Goal: Task Accomplishment & Management: Complete application form

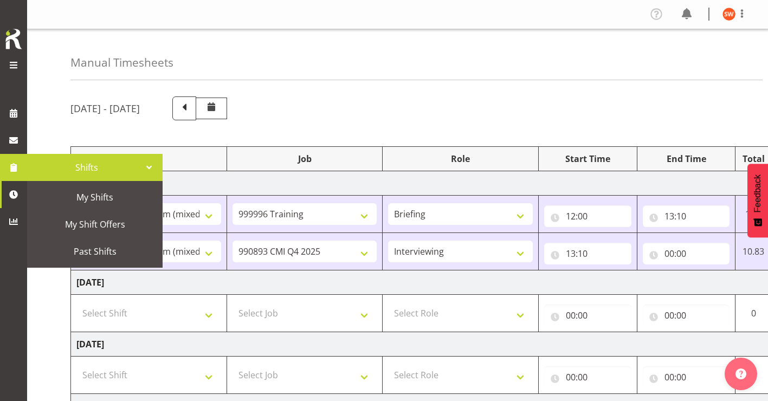
select select "81741"
select select "757"
select select "81741"
select select "10575"
select select "47"
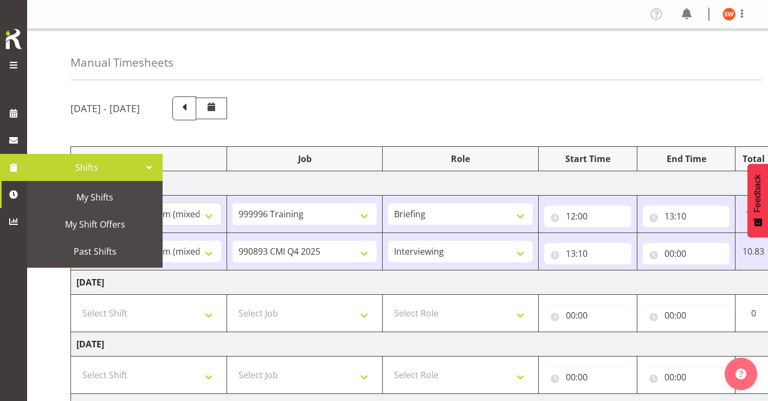
scroll to position [89, 0]
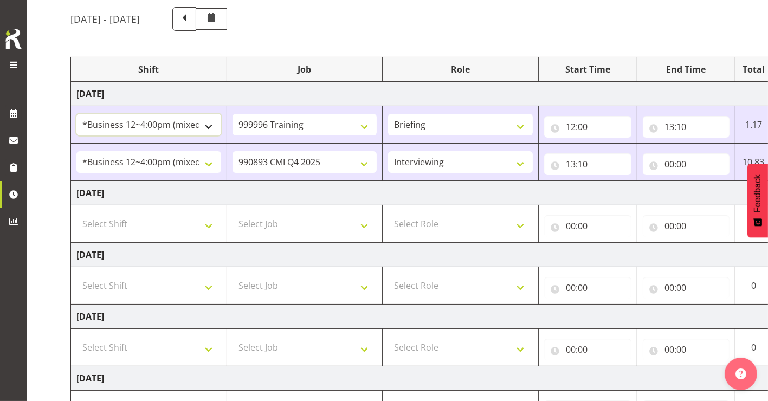
click at [198, 126] on select "!!Weekend Residential (Roster IT Shift Label) *Business 9/10am ~ 4:30pm *Busine…" at bounding box center [148, 125] width 145 height 22
click at [434, 125] on select "Briefing Interviewing" at bounding box center [460, 125] width 145 height 22
click at [411, 123] on select "Briefing Interviewing" at bounding box center [460, 125] width 145 height 22
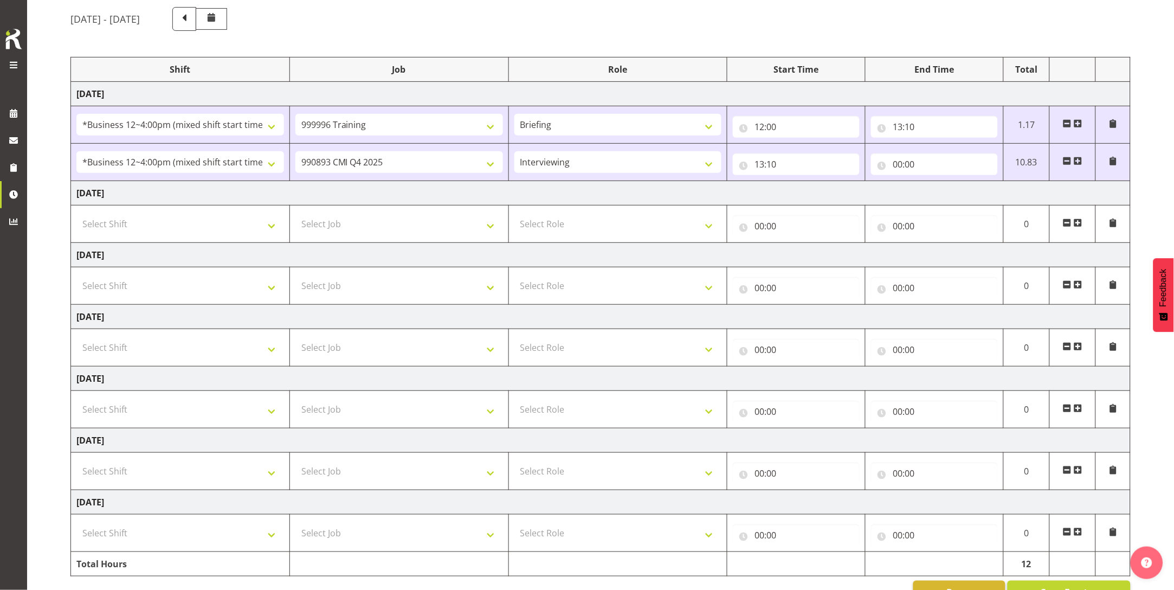
click at [768, 164] on span at bounding box center [1078, 161] width 9 height 9
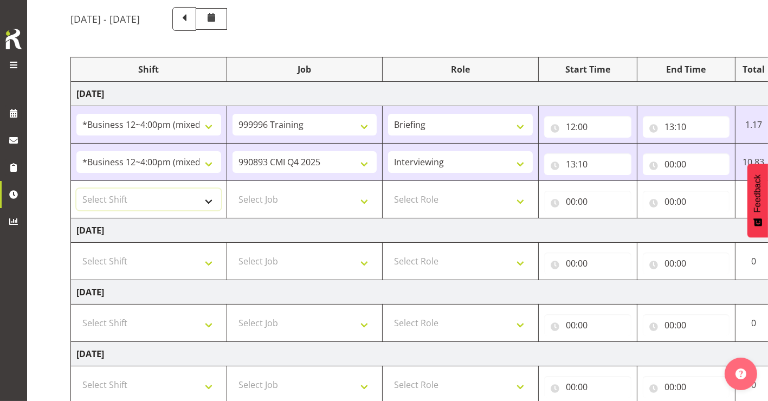
click at [175, 197] on select "Select Shift !!Weekend Residential (Roster IT Shift Label) *Business 9/10am ~ 4…" at bounding box center [148, 200] width 145 height 22
select select "81298"
click at [76, 189] on select "Select Shift !!Weekend Residential (Roster IT Shift Label) *Business 9/10am ~ 4…" at bounding box center [148, 200] width 145 height 22
click at [262, 200] on select "Select Job 550060 IF Admin 553492 World Poll Aus Wave 2 Main 2025 553493 World …" at bounding box center [305, 200] width 145 height 22
select select "10587"
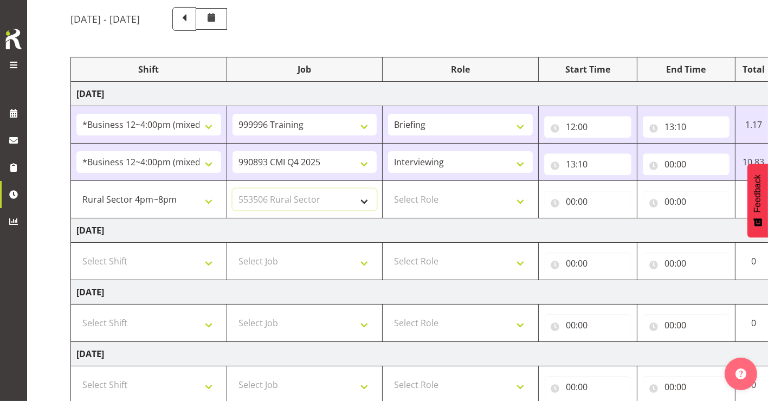
click at [233, 189] on select "Select Job 550060 IF Admin 553492 World Poll Aus Wave 2 Main 2025 553493 World …" at bounding box center [305, 200] width 145 height 22
click at [467, 206] on select "Select Role Briefing Interviewing" at bounding box center [460, 200] width 145 height 22
select select "47"
click at [388, 189] on select "Select Role Briefing Interviewing" at bounding box center [460, 200] width 145 height 22
click at [679, 164] on input "00:00" at bounding box center [686, 164] width 87 height 22
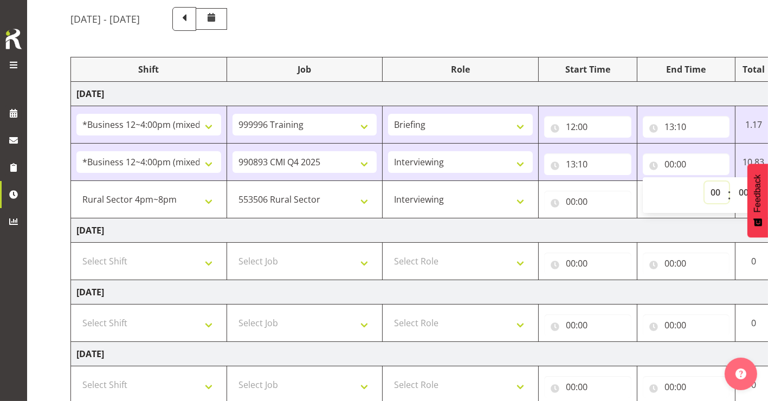
click at [712, 191] on select "00 01 02 03 04 05 06 07 08 09 10 11 12 13 14 15 16 17 18 19 20 21 22 23" at bounding box center [717, 193] width 24 height 22
click at [714, 191] on select "00 01 02 03 04 05 06 07 08 09 10 11 12 13 14 15 16 17 18 19 20 21 22 23" at bounding box center [717, 193] width 24 height 22
select select "16"
click at [705, 182] on select "00 01 02 03 04 05 06 07 08 09 10 11 12 13 14 15 16 17 18 19 20 21 22 23" at bounding box center [717, 193] width 24 height 22
type input "16:00"
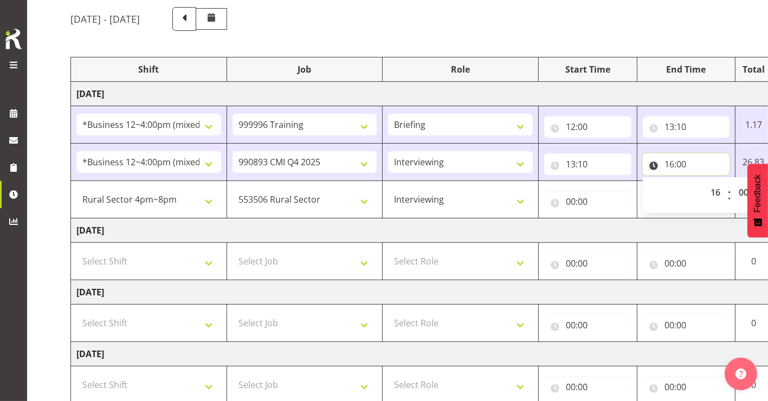
click at [682, 168] on input "16:00" at bounding box center [686, 164] width 87 height 22
click at [685, 165] on input "16:00" at bounding box center [686, 164] width 87 height 22
click at [741, 192] on select "00 01 02 03 04 05 06 07 08 09 10 11 12 13 14 15 16 17 18 19 20 21 22 23 24 25 2…" at bounding box center [745, 193] width 24 height 22
select select "12"
click at [733, 182] on select "00 01 02 03 04 05 06 07 08 09 10 11 12 13 14 15 16 17 18 19 20 21 22 23 24 25 2…" at bounding box center [745, 193] width 24 height 22
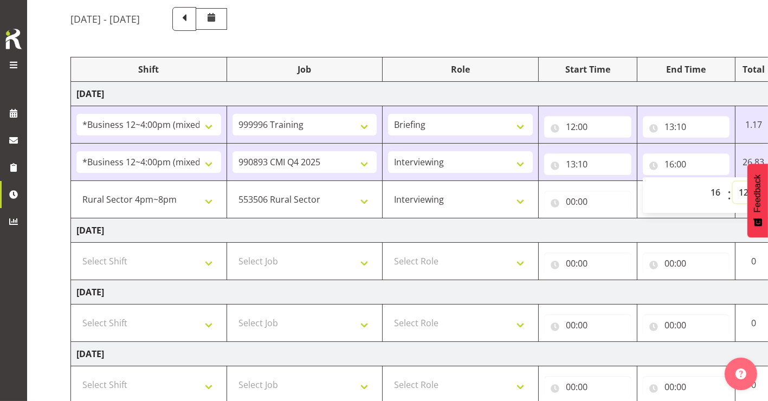
type input "16:12"
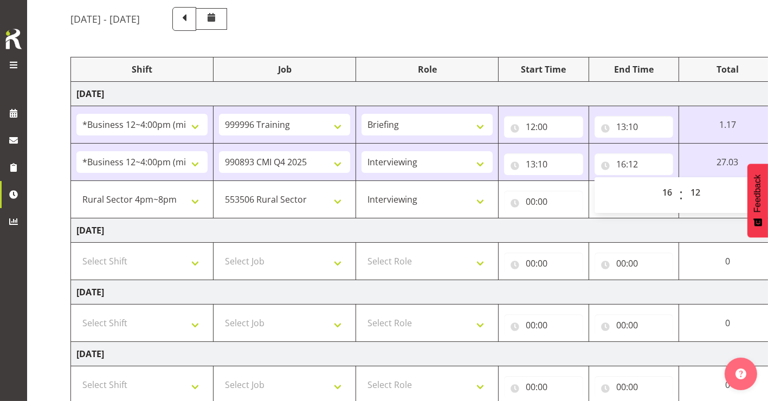
click at [614, 214] on td "00:00 00 01 02 03 04 05 06 07 08 09 10 11 12 13 14 15 16 17 18 19 20 21 22 23 :…" at bounding box center [634, 199] width 91 height 37
click at [539, 171] on input "13:10" at bounding box center [543, 164] width 79 height 22
click at [513, 226] on td "[DATE]" at bounding box center [450, 230] width 759 height 24
click at [535, 205] on input "00:00" at bounding box center [543, 202] width 79 height 22
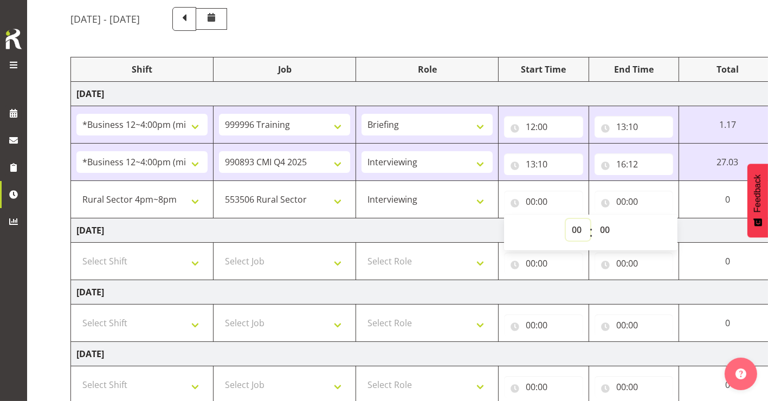
click at [574, 228] on select "00 01 02 03 04 05 06 07 08 09 10 11 12 13 14 15 16 17 18 19 20 21 22 23" at bounding box center [578, 230] width 24 height 22
select select "16"
click at [590, 219] on select "00 01 02 03 04 05 06 07 08 09 10 11 12 13 14 15 16 17 18 19 20 21 22 23" at bounding box center [578, 230] width 24 height 22
type input "16:00"
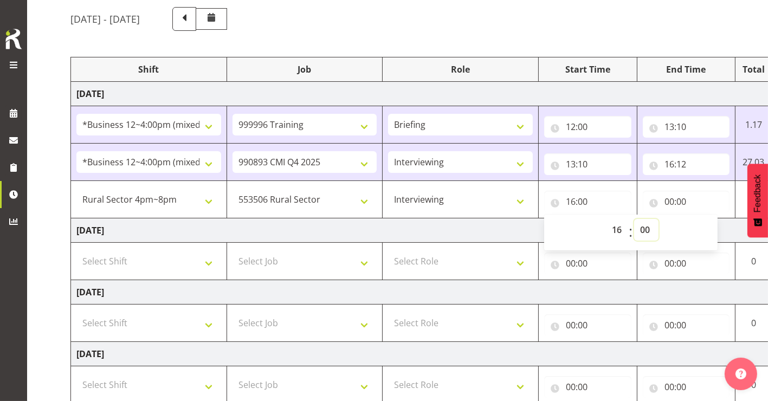
click at [648, 229] on select "00 01 02 03 04 05 06 07 08 09 10 11 12 13 14 15 16 17 18 19 20 21 22 23 24 25 2…" at bounding box center [646, 230] width 24 height 22
select select "13"
click at [634, 219] on select "00 01 02 03 04 05 06 07 08 09 10 11 12 13 14 15 16 17 18 19 20 21 22 23 24 25 2…" at bounding box center [646, 230] width 24 height 22
type input "16:13"
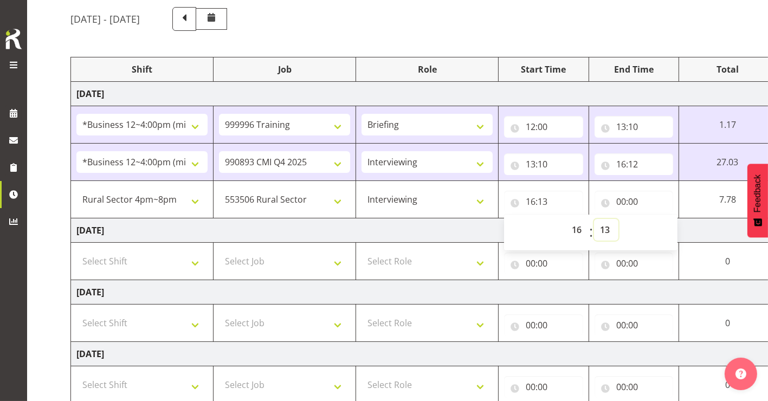
click at [603, 232] on select "00 01 02 03 04 05 06 07 08 09 10 11 12 13 14 15 16 17 18 19 20 21 22 23 24 25 2…" at bounding box center [606, 230] width 24 height 22
select select "12"
click at [619, 219] on select "00 01 02 03 04 05 06 07 08 09 10 11 12 13 14 15 16 17 18 19 20 21 22 23 24 25 2…" at bounding box center [606, 230] width 24 height 22
type input "16:12"
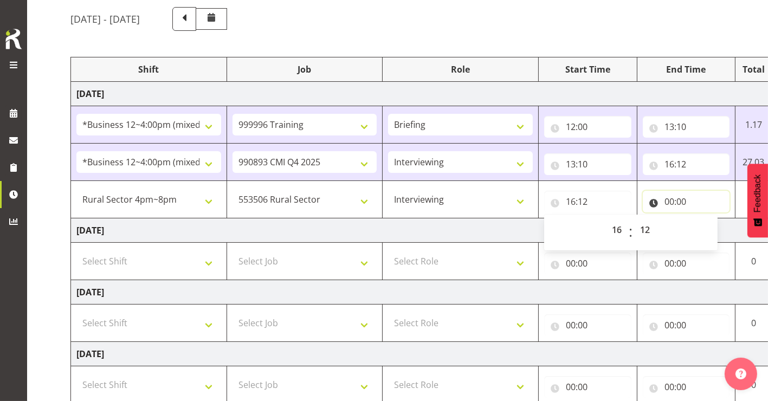
click at [669, 201] on input "00:00" at bounding box center [686, 202] width 87 height 22
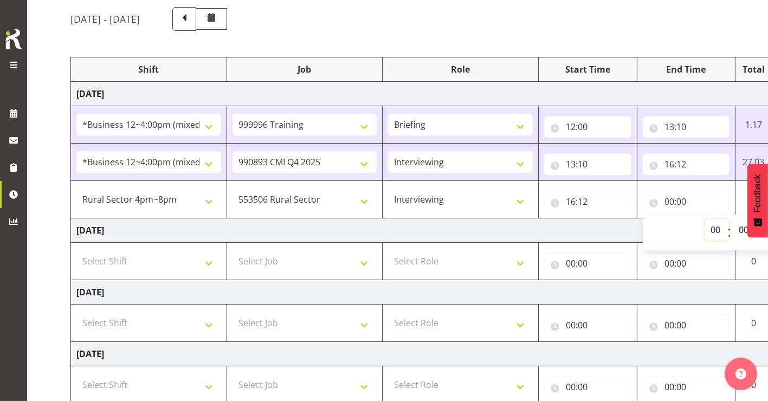
click at [714, 229] on select "00 01 02 03 04 05 06 07 08 09 10 11 12 13 14 15 16 17 18 19 20 21 22 23" at bounding box center [717, 230] width 24 height 22
select select "20"
click at [705, 219] on select "00 01 02 03 04 05 06 07 08 09 10 11 12 13 14 15 16 17 18 19 20 21 22 23" at bounding box center [717, 230] width 24 height 22
type input "20:00"
click at [739, 230] on select "00 01 02 03 04 05 06 07 08 09 10 11 12 13 14 15 16 17 18 19 20 21 22 23 24 25 2…" at bounding box center [745, 230] width 24 height 22
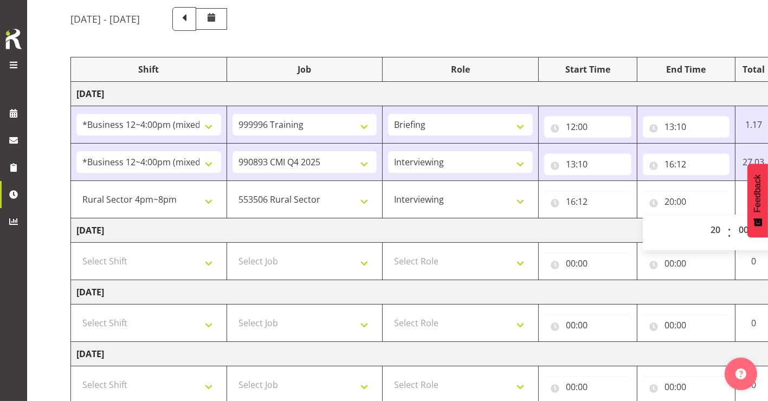
click at [582, 224] on td "[DATE]" at bounding box center [450, 230] width 759 height 24
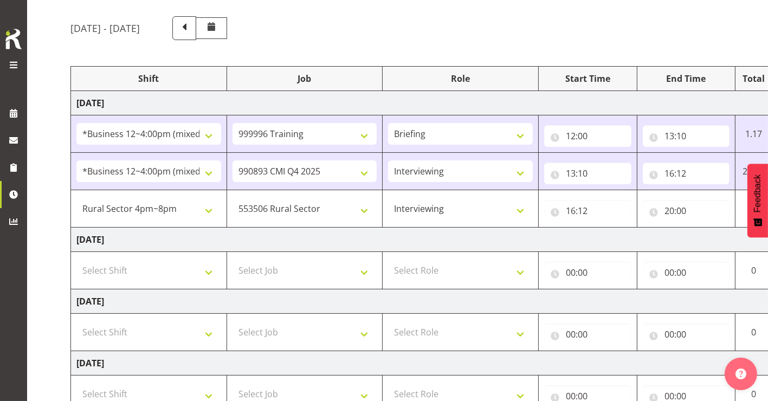
scroll to position [92, 0]
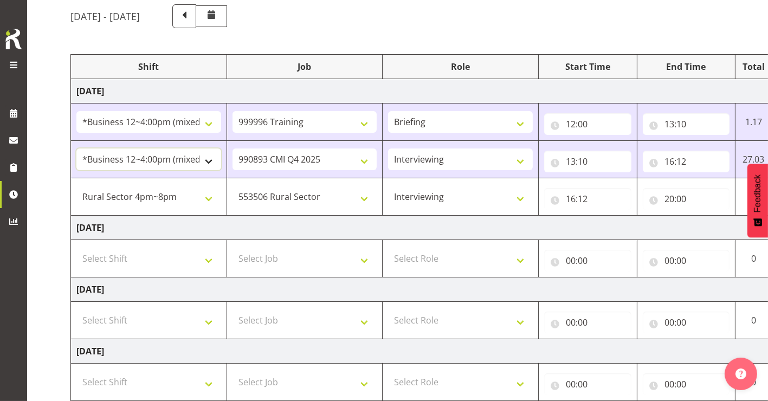
click at [191, 160] on select "!!Weekend Residential (Roster IT Shift Label) *Business 9/10am ~ 4:30pm *Busine…" at bounding box center [148, 160] width 145 height 22
click at [56, 86] on div "Manual Timesheets [DATE] - [DATE] Shift Job Role Start Time End Time Total [DAT…" at bounding box center [397, 292] width 741 height 710
click at [577, 167] on input "13:10" at bounding box center [587, 162] width 87 height 22
click at [660, 165] on input "16:12" at bounding box center [686, 162] width 87 height 22
click at [725, 86] on td "[DATE]" at bounding box center [450, 91] width 759 height 24
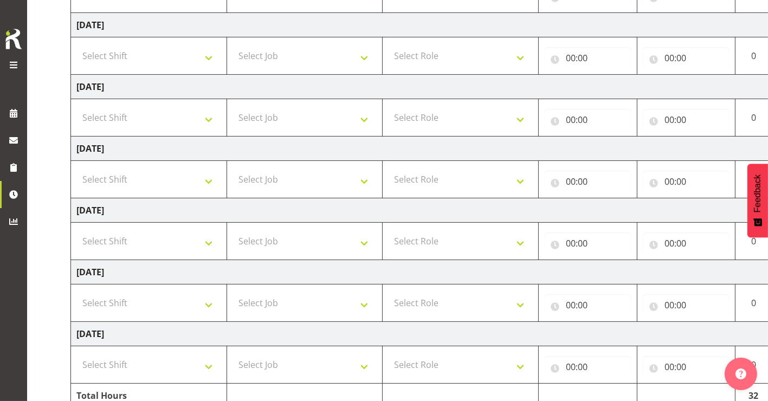
scroll to position [356, 0]
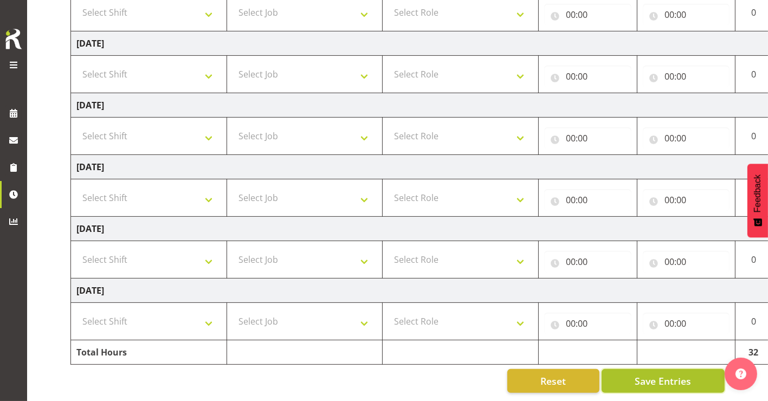
click at [662, 374] on span "Save Entries" at bounding box center [663, 381] width 56 height 14
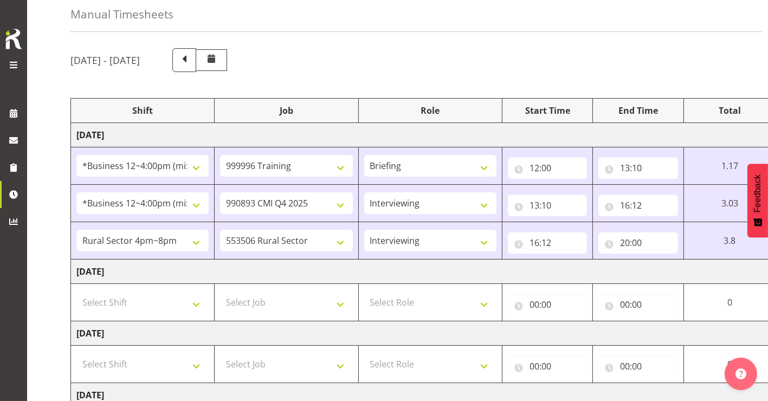
scroll to position [50, 0]
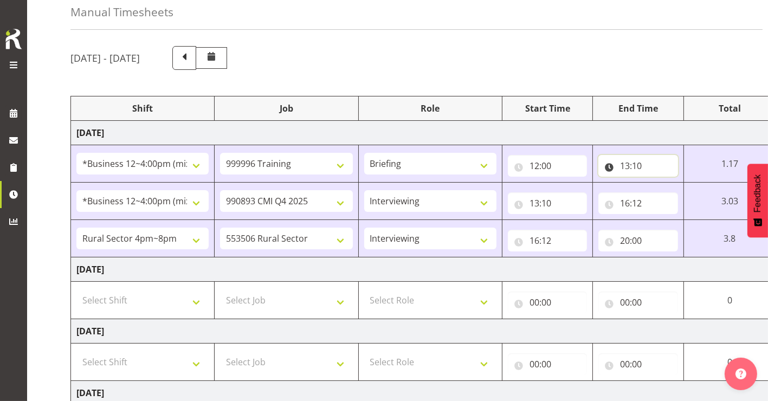
click at [627, 166] on input "13:10" at bounding box center [639, 166] width 80 height 22
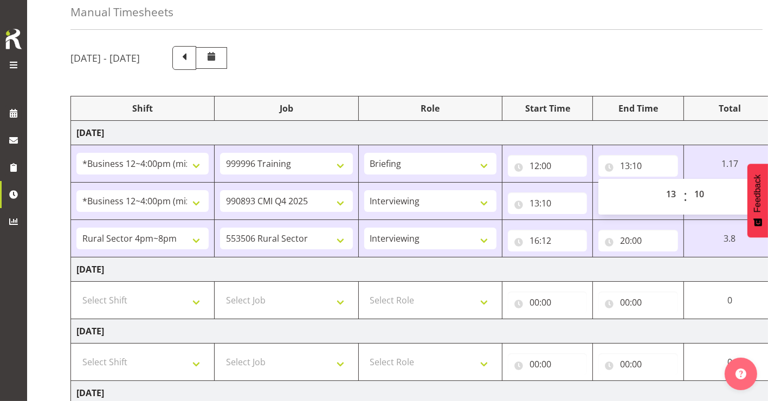
click at [531, 65] on div "[DATE] - [DATE]" at bounding box center [397, 58] width 654 height 24
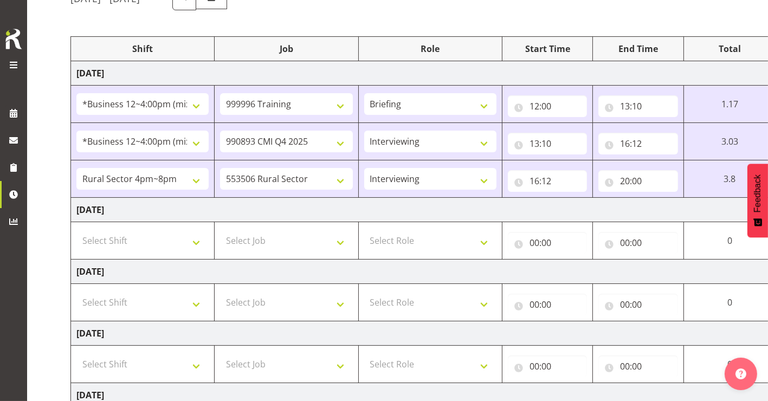
scroll to position [111, 0]
